Goal: Task Accomplishment & Management: Manage account settings

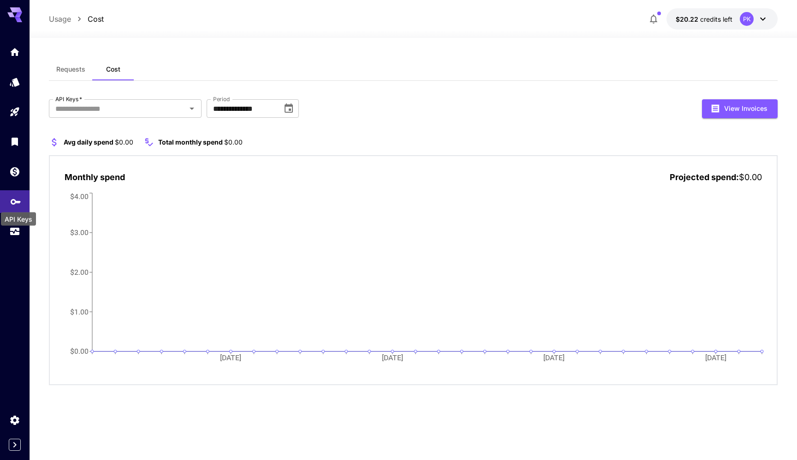
click at [17, 201] on icon "API Keys" at bounding box center [16, 199] width 10 height 6
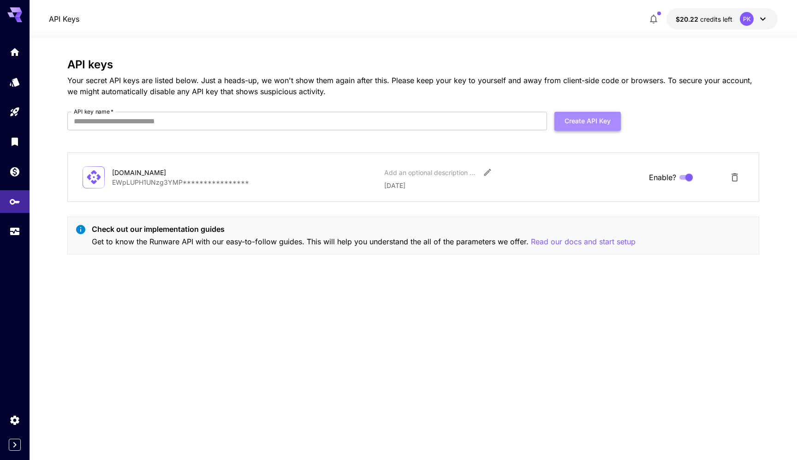
click at [571, 120] on button "Create API Key" at bounding box center [588, 121] width 66 height 19
click at [734, 179] on icon "Delete API Key" at bounding box center [735, 177] width 11 height 11
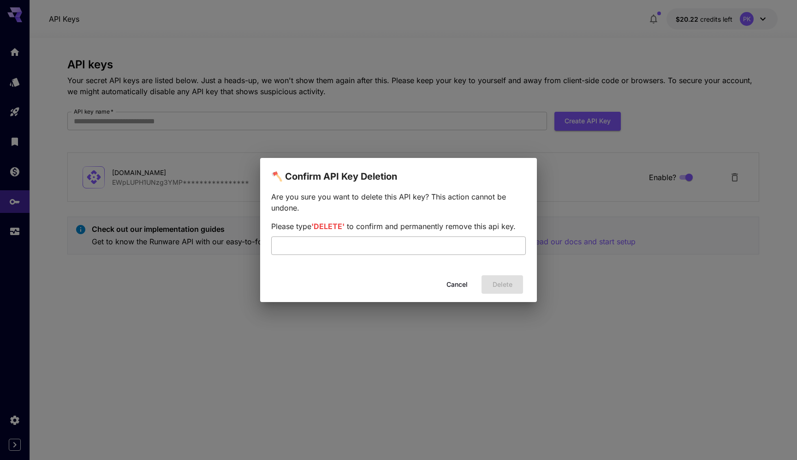
click at [466, 246] on input "text" at bounding box center [398, 245] width 255 height 18
type input "******"
click at [497, 294] on div "Cancel Delete" at bounding box center [398, 284] width 277 height 26
click at [502, 288] on button "Delete" at bounding box center [503, 284] width 42 height 19
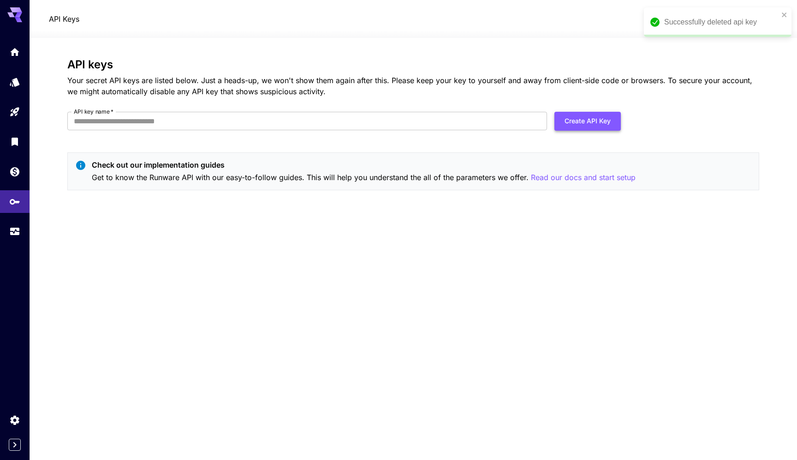
click at [600, 120] on button "Create API Key" at bounding box center [588, 121] width 66 height 19
click at [212, 129] on input "API key name   *" at bounding box center [307, 121] width 480 height 18
type input "*****"
click at [587, 117] on button "Create API Key" at bounding box center [588, 121] width 66 height 19
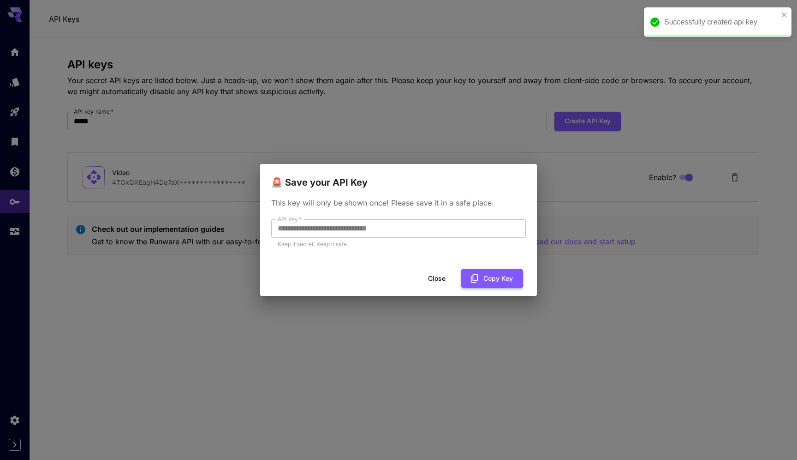
click at [473, 276] on icon "button" at bounding box center [474, 278] width 7 height 8
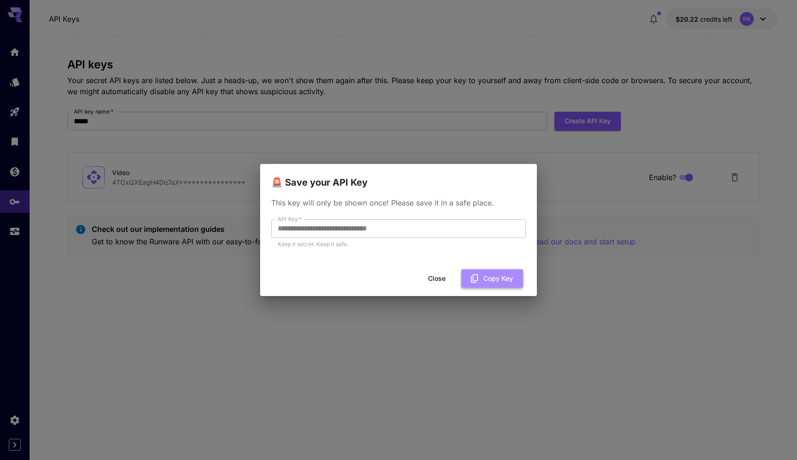
click at [480, 277] on button "Copy Key" at bounding box center [493, 278] width 62 height 19
click at [447, 286] on button "Close" at bounding box center [437, 278] width 42 height 19
